Goal: Find specific page/section: Find specific page/section

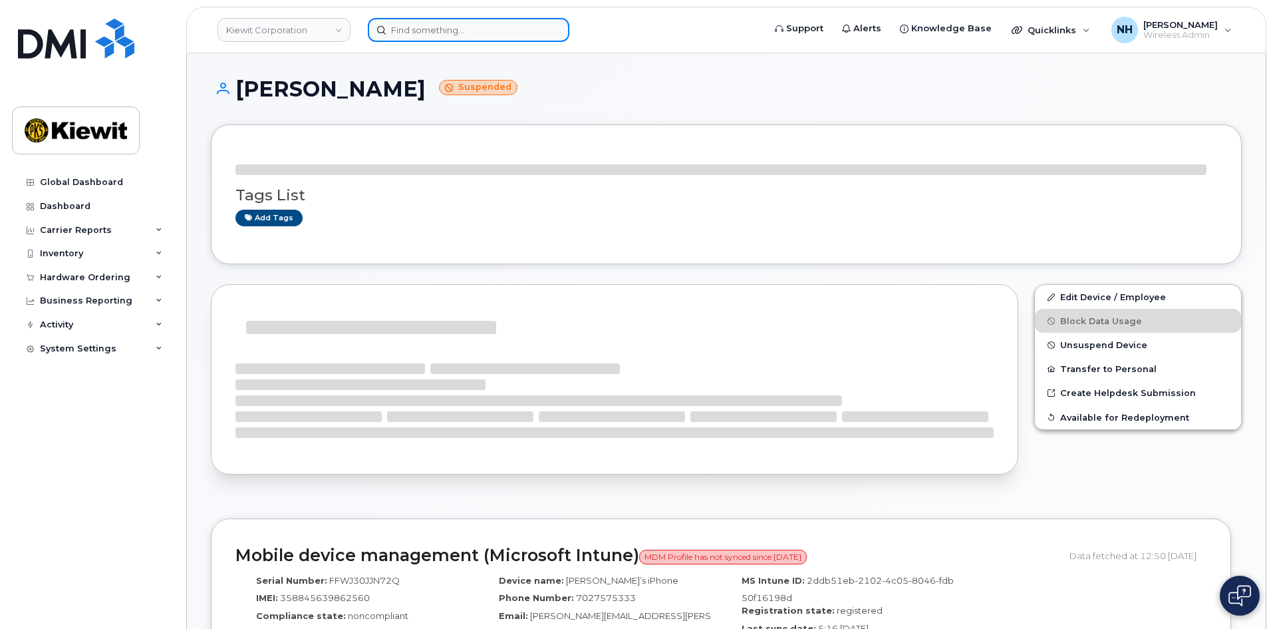
click at [473, 33] on input at bounding box center [469, 30] width 202 height 24
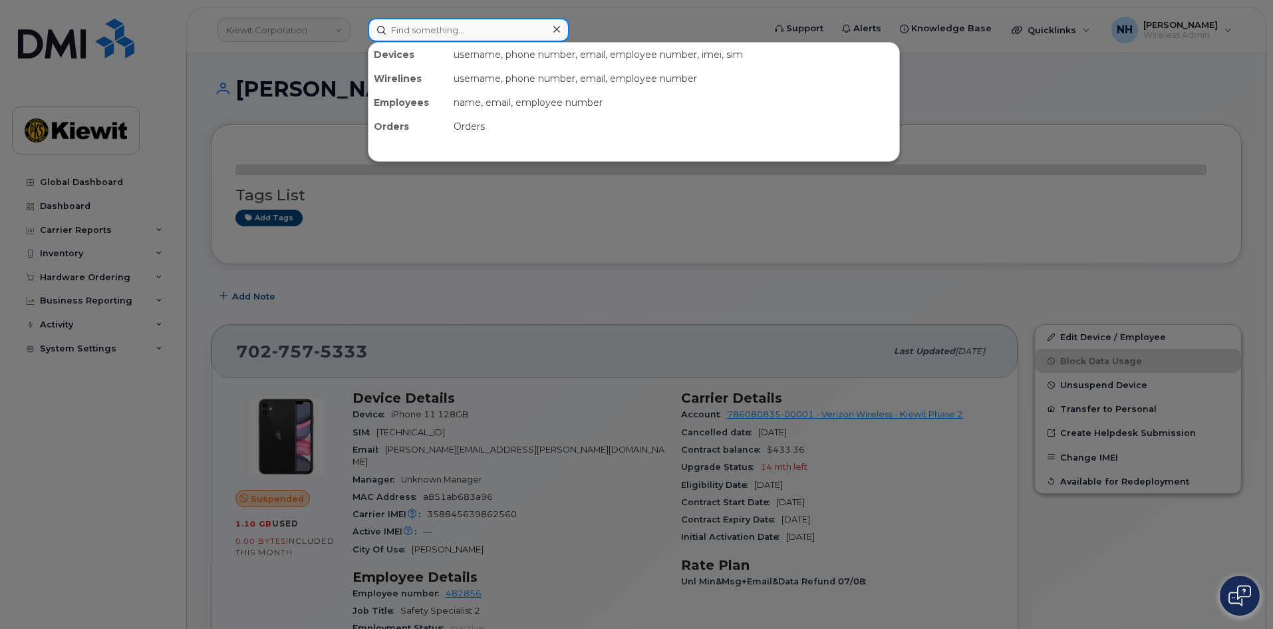
paste input "[PERSON_NAME].[PERSON_NAME]"
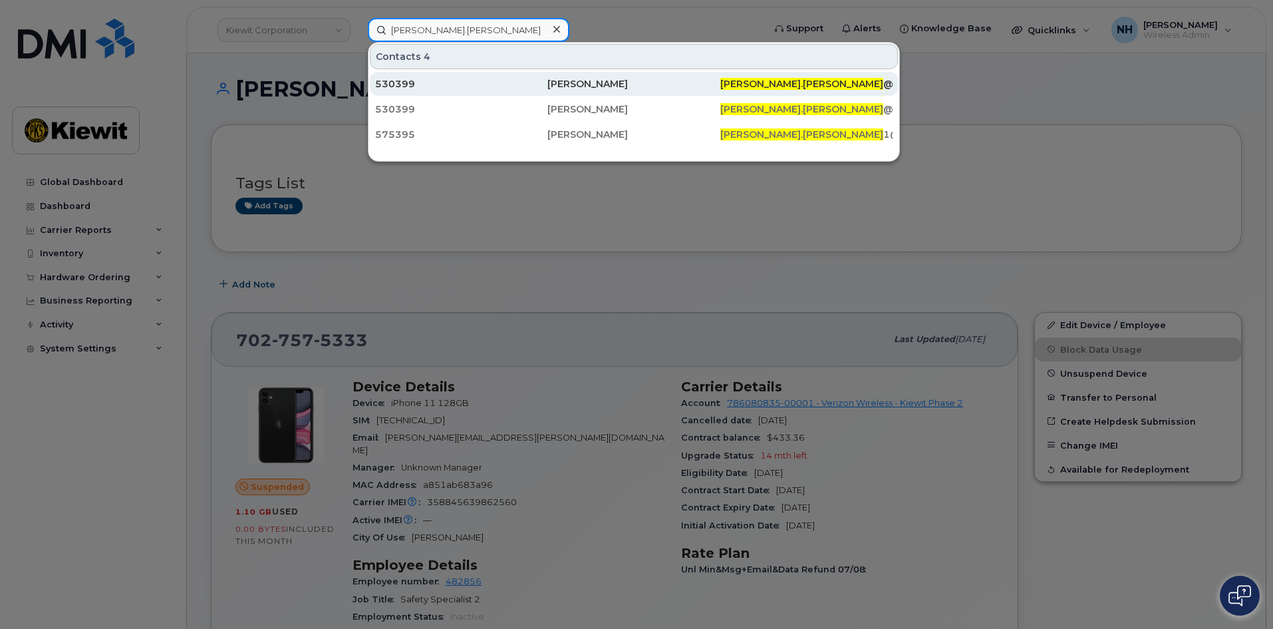
type input "[PERSON_NAME].[PERSON_NAME]"
click at [473, 83] on div "530399" at bounding box center [461, 83] width 172 height 13
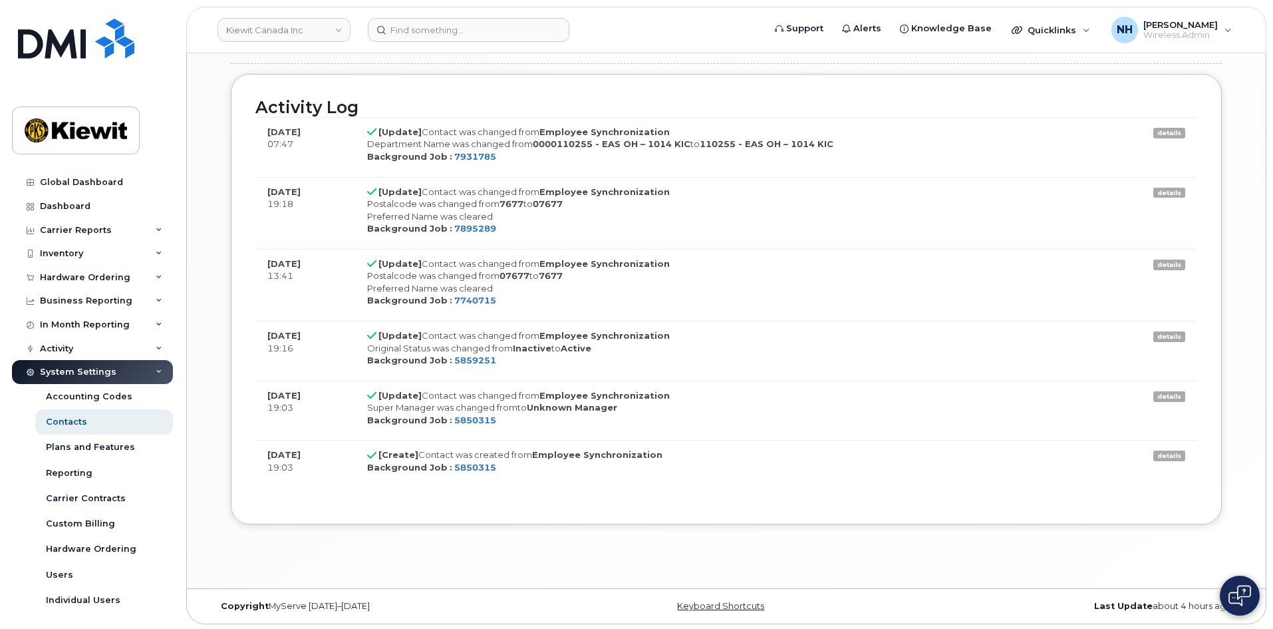
scroll to position [1138, 0]
